Goal: Information Seeking & Learning: Check status

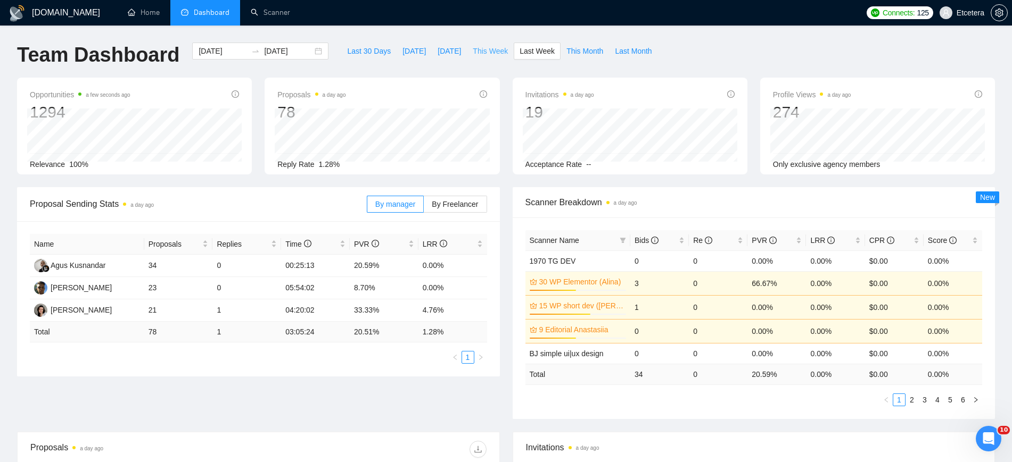
click at [492, 52] on span "This Week" at bounding box center [490, 51] width 35 height 12
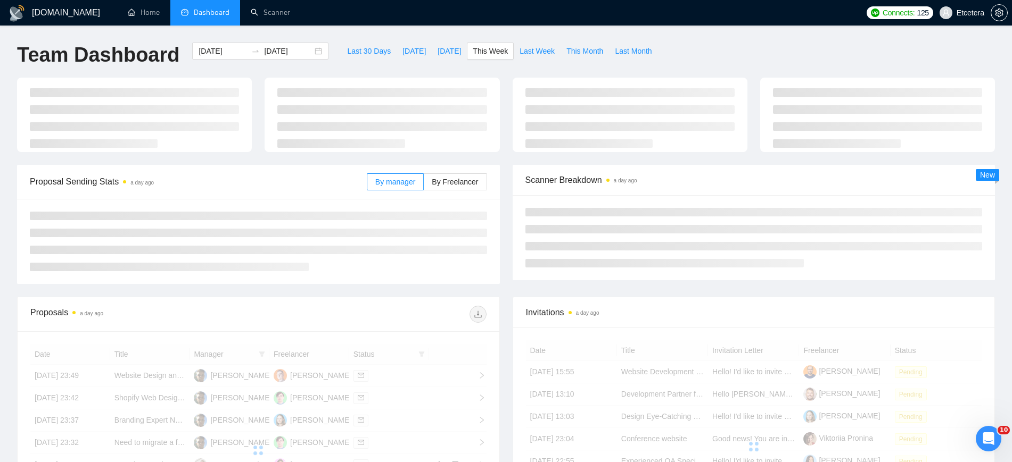
type input "[DATE]"
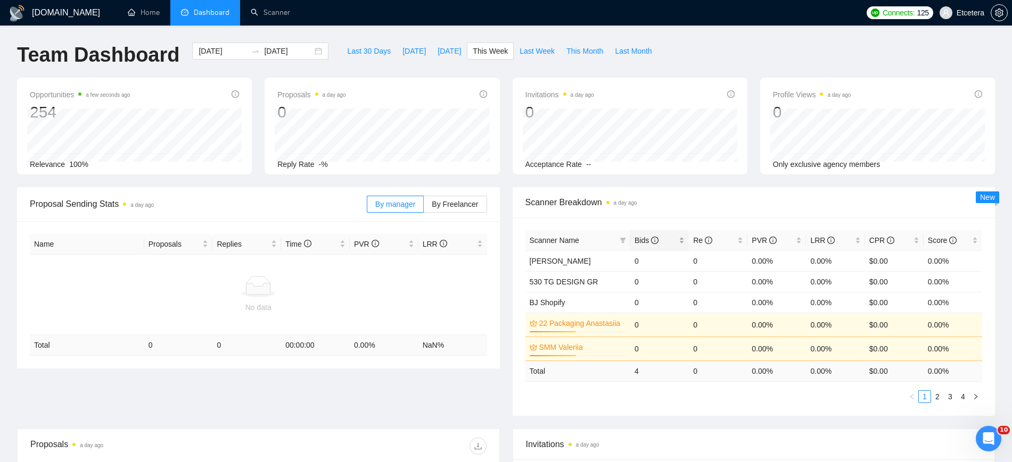
click at [684, 236] on div "Bids" at bounding box center [659, 241] width 50 height 12
click at [683, 236] on div "Bids" at bounding box center [659, 241] width 50 height 12
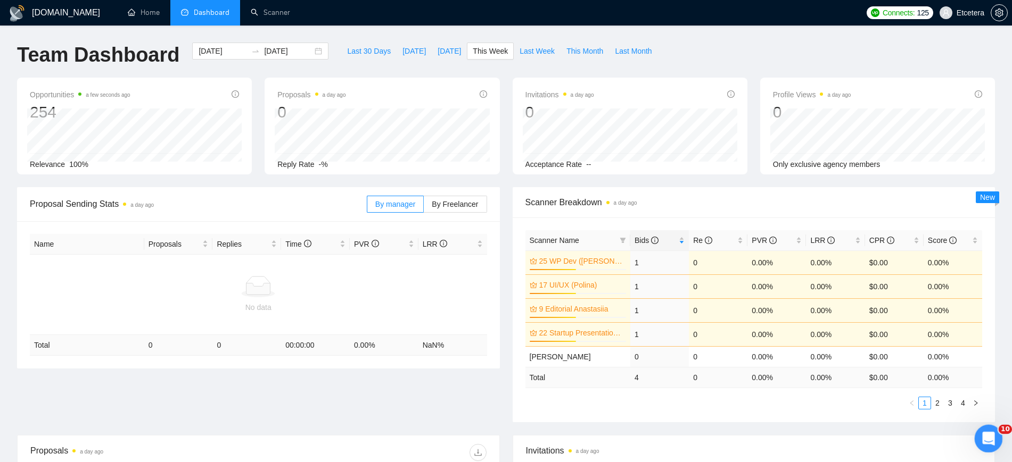
click at [989, 438] on icon "Відкрити програму для спілкування Intercom" at bounding box center [987, 438] width 18 height 18
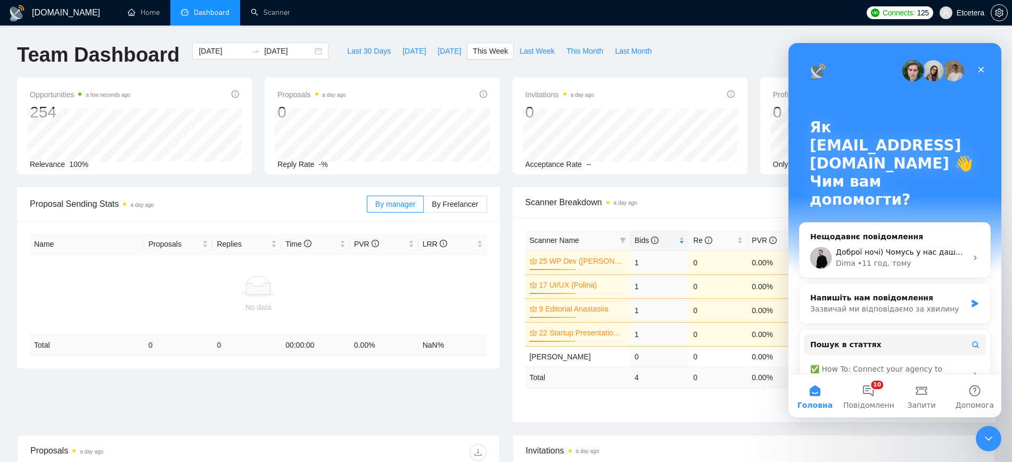
click at [832, 30] on div "[DOMAIN_NAME] Home Dashboard Scanner Connects: 125 Etcetera Team Dashboard [DAT…" at bounding box center [506, 350] width 1012 height 700
click at [992, 440] on icon "Закрити програму для спілкування Intercom" at bounding box center [986, 437] width 13 height 13
